Goal: Information Seeking & Learning: Understand process/instructions

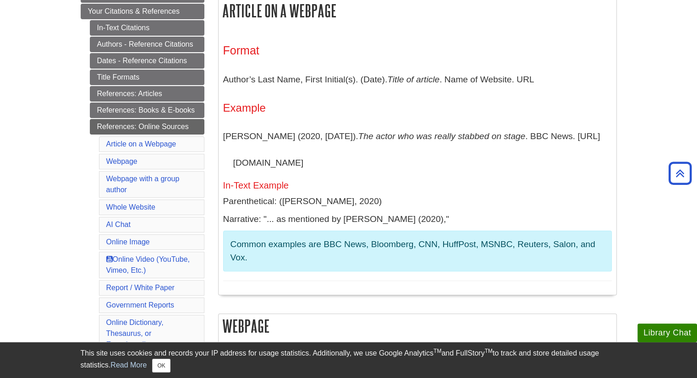
scroll to position [99, 0]
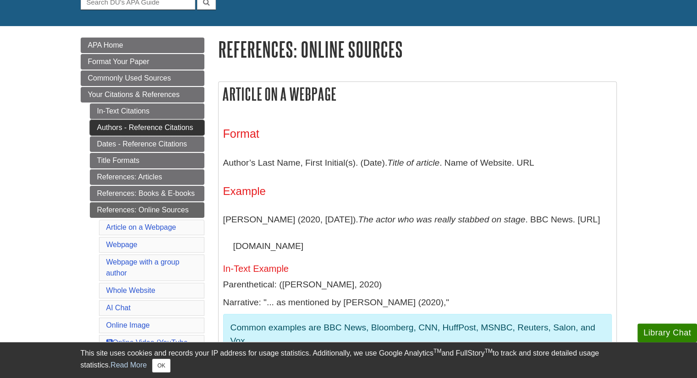
click at [133, 126] on link "Authors - Reference Citations" at bounding box center [147, 128] width 115 height 16
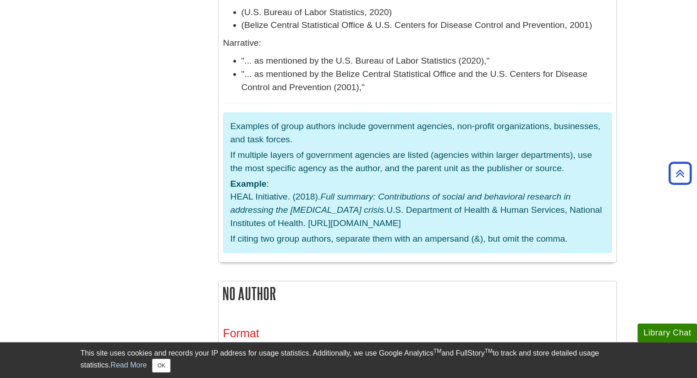
scroll to position [2245, 0]
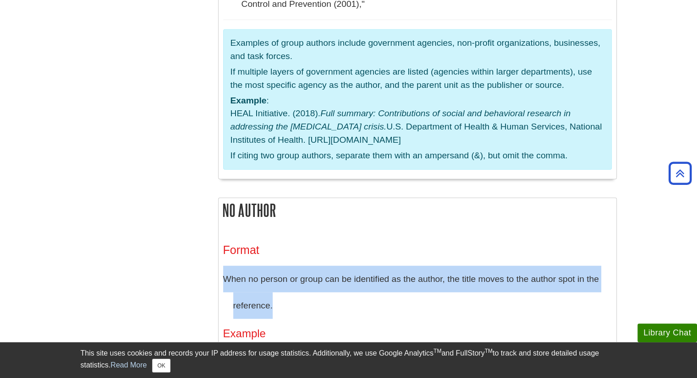
drag, startPoint x: 224, startPoint y: 141, endPoint x: 279, endPoint y: 169, distance: 61.7
click at [279, 266] on p "When no person or group can be identified as the author, the title moves to the…" at bounding box center [417, 292] width 389 height 53
copy p "When no person or group can be identified as the author, the title moves to the…"
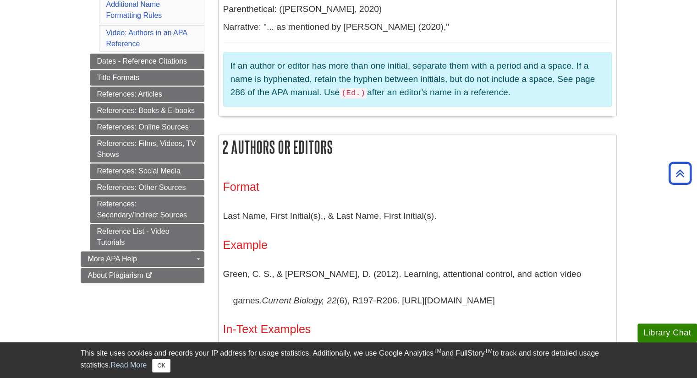
scroll to position [412, 0]
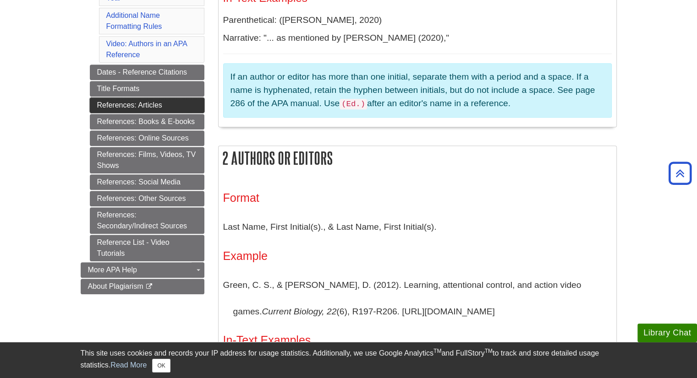
click at [158, 104] on link "References: Articles" at bounding box center [147, 106] width 115 height 16
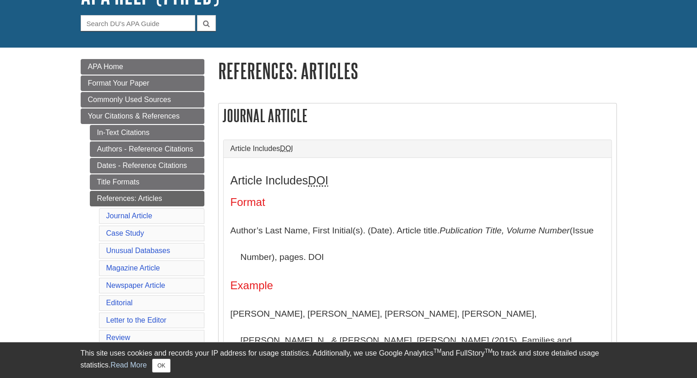
scroll to position [137, 0]
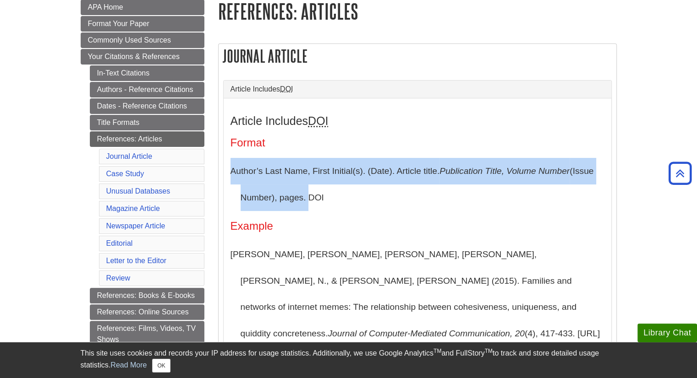
drag, startPoint x: 229, startPoint y: 170, endPoint x: 307, endPoint y: 200, distance: 84.6
click at [307, 200] on div "Article Includes DOI Format Author’s Last Name, First Initial(s). (Date). Artic…" at bounding box center [418, 297] width 388 height 399
copy p "Author’s Last Name, First Initial(s). (Date). Article title. Publication Title,…"
